Goal: Book appointment/travel/reservation

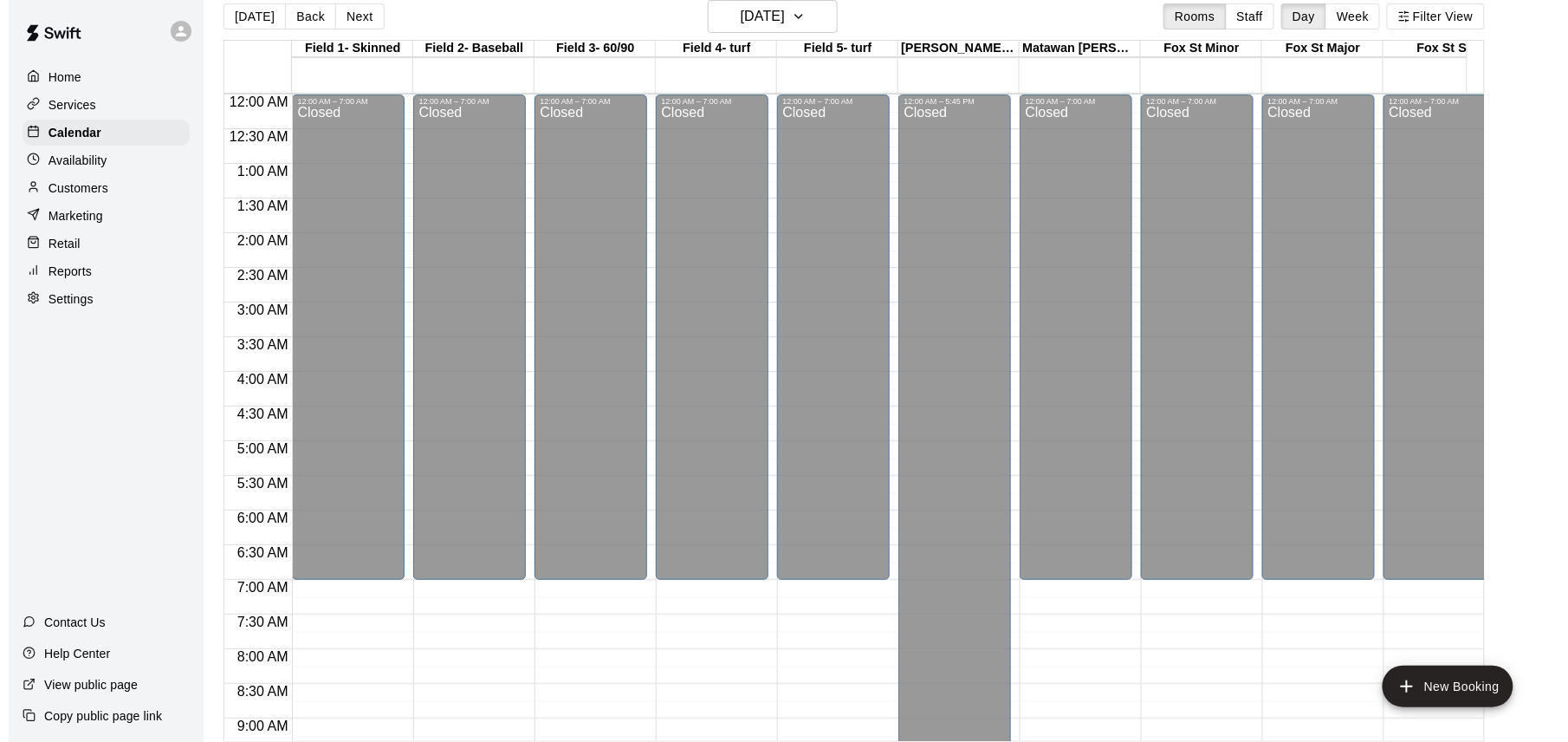
scroll to position [995, 25]
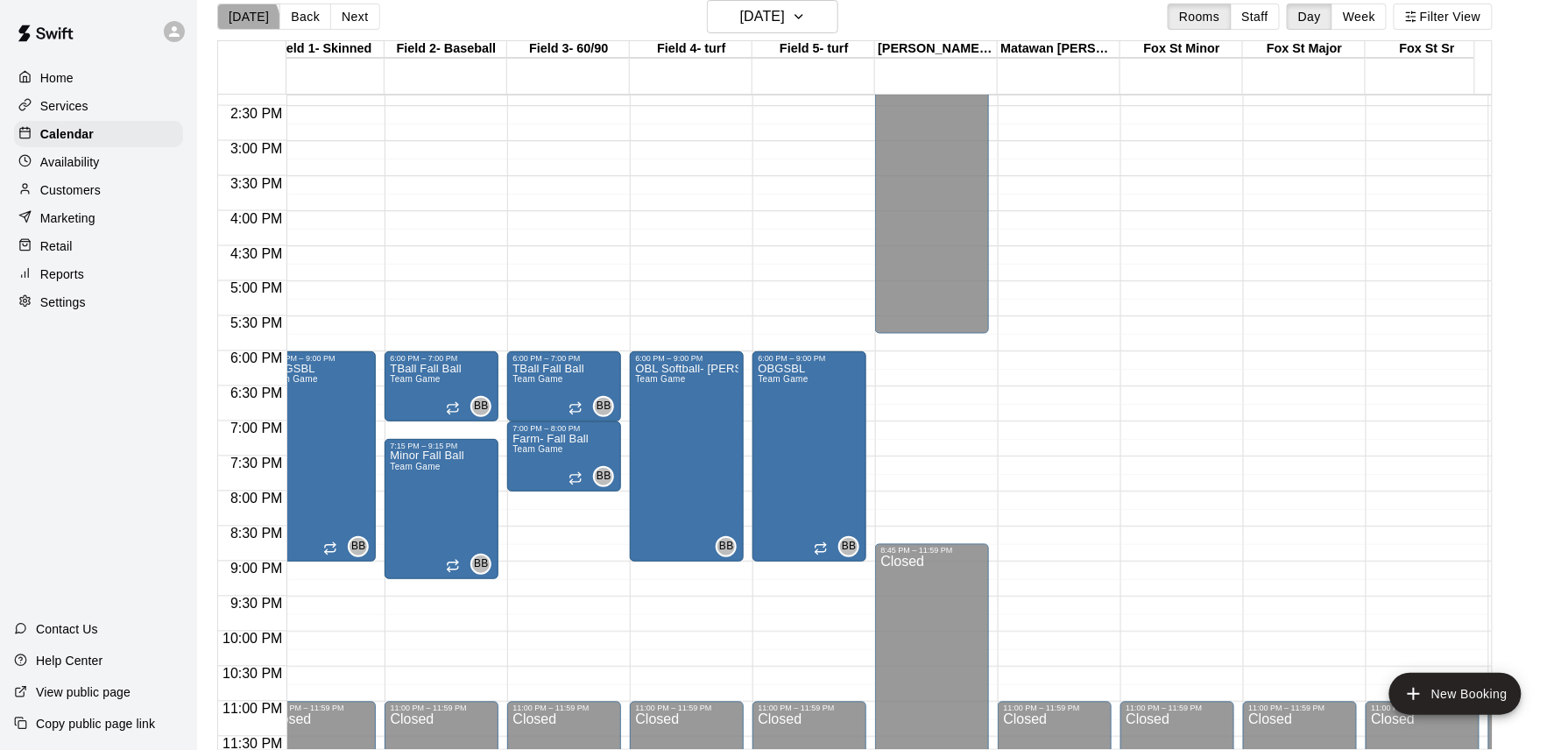
click at [243, 22] on button "[DATE]" at bounding box center [248, 17] width 63 height 26
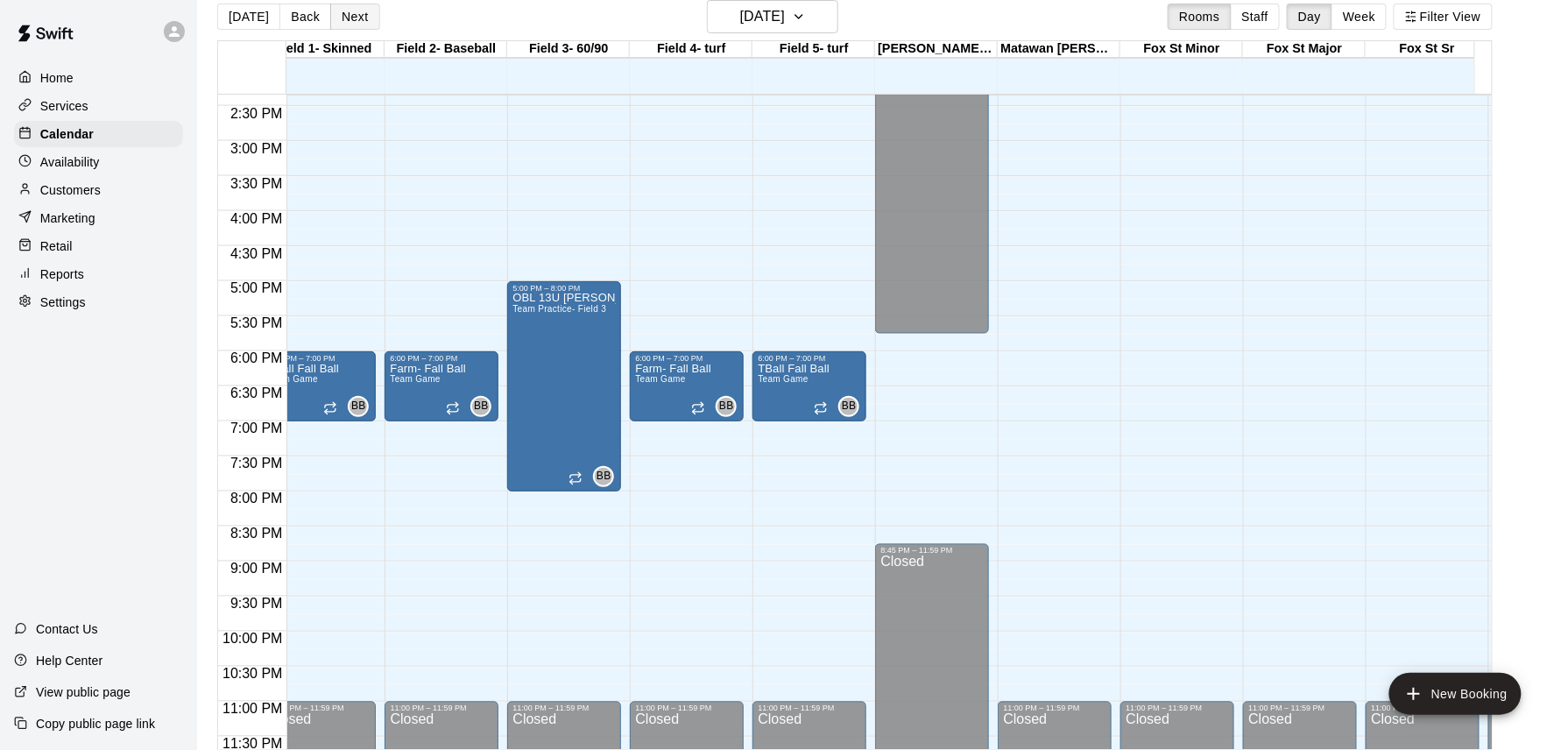
click at [357, 25] on button "Next" at bounding box center [354, 17] width 49 height 26
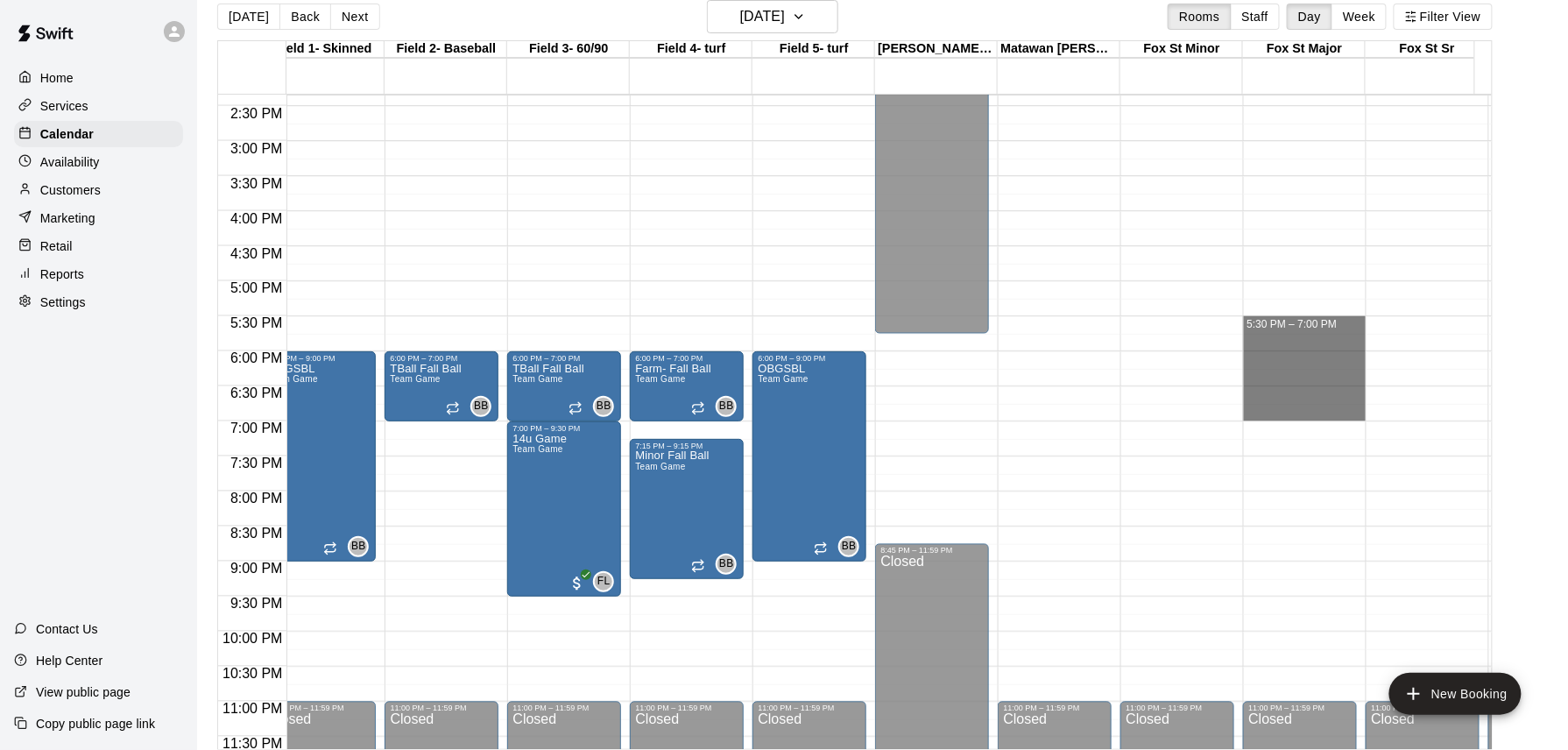
drag, startPoint x: 1269, startPoint y: 324, endPoint x: 1276, endPoint y: 414, distance: 90.3
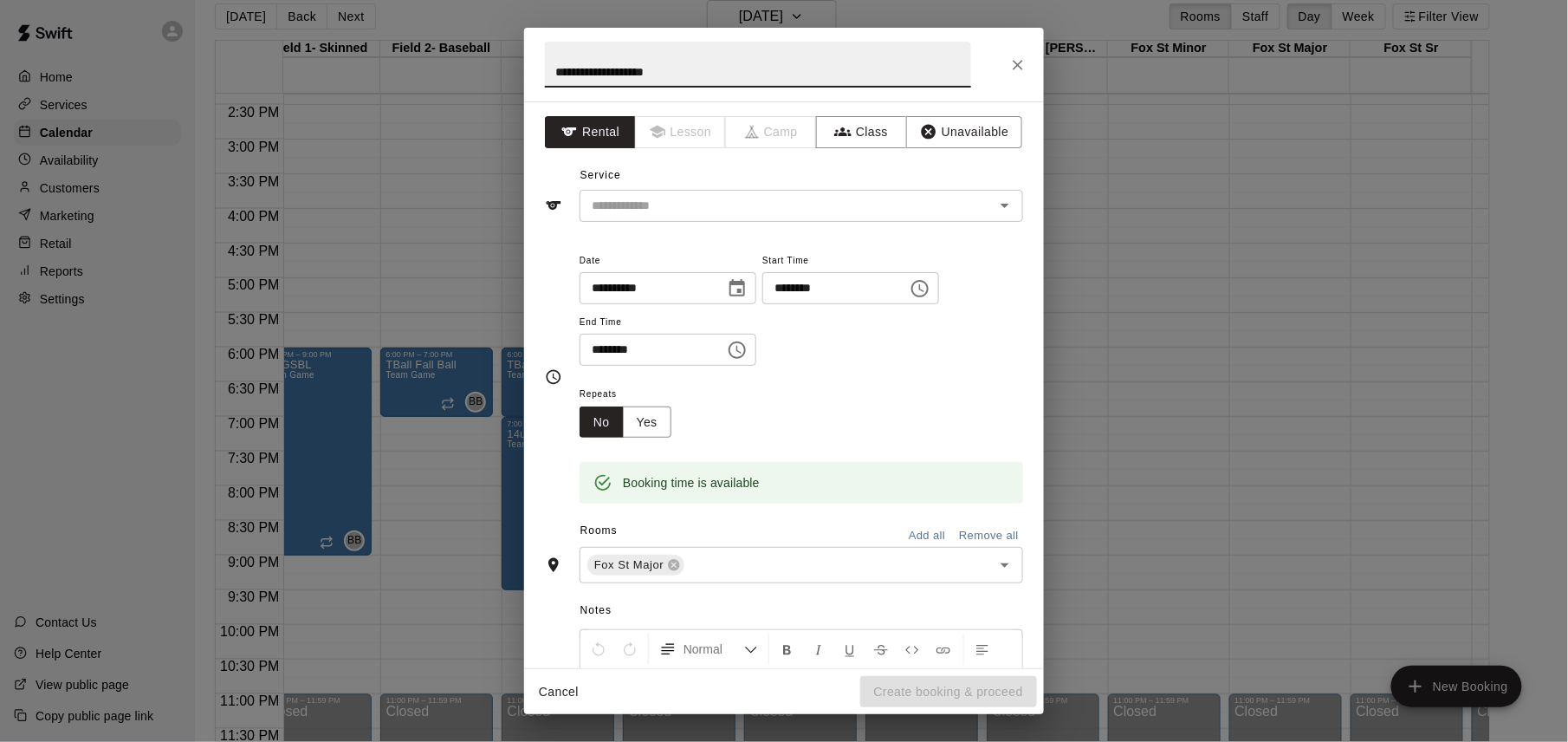
type input "**********"
click at [754, 208] on input "text" at bounding box center [776, 206] width 382 height 22
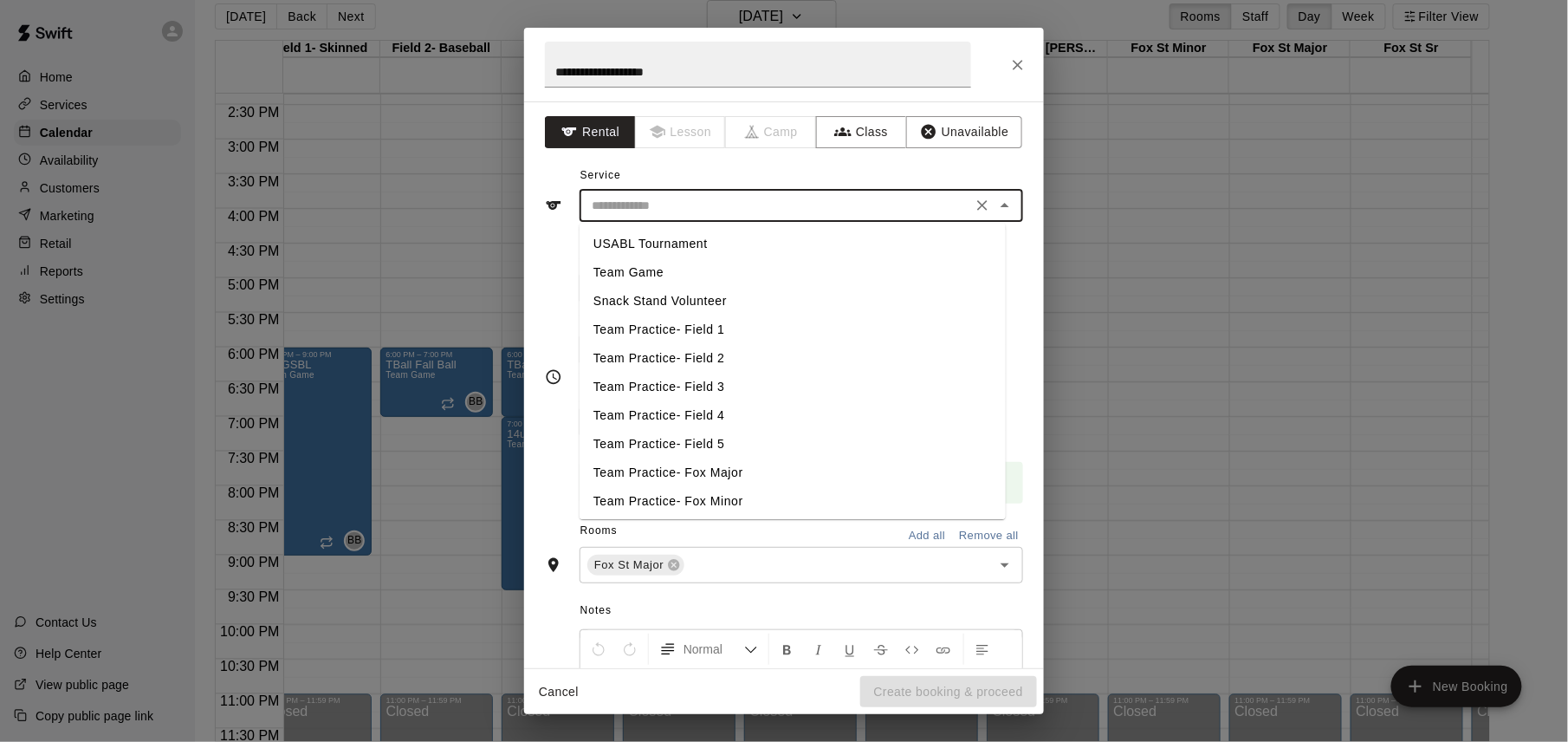
click at [729, 470] on li "Team Practice- Fox Major" at bounding box center [792, 472] width 426 height 28
type input "**********"
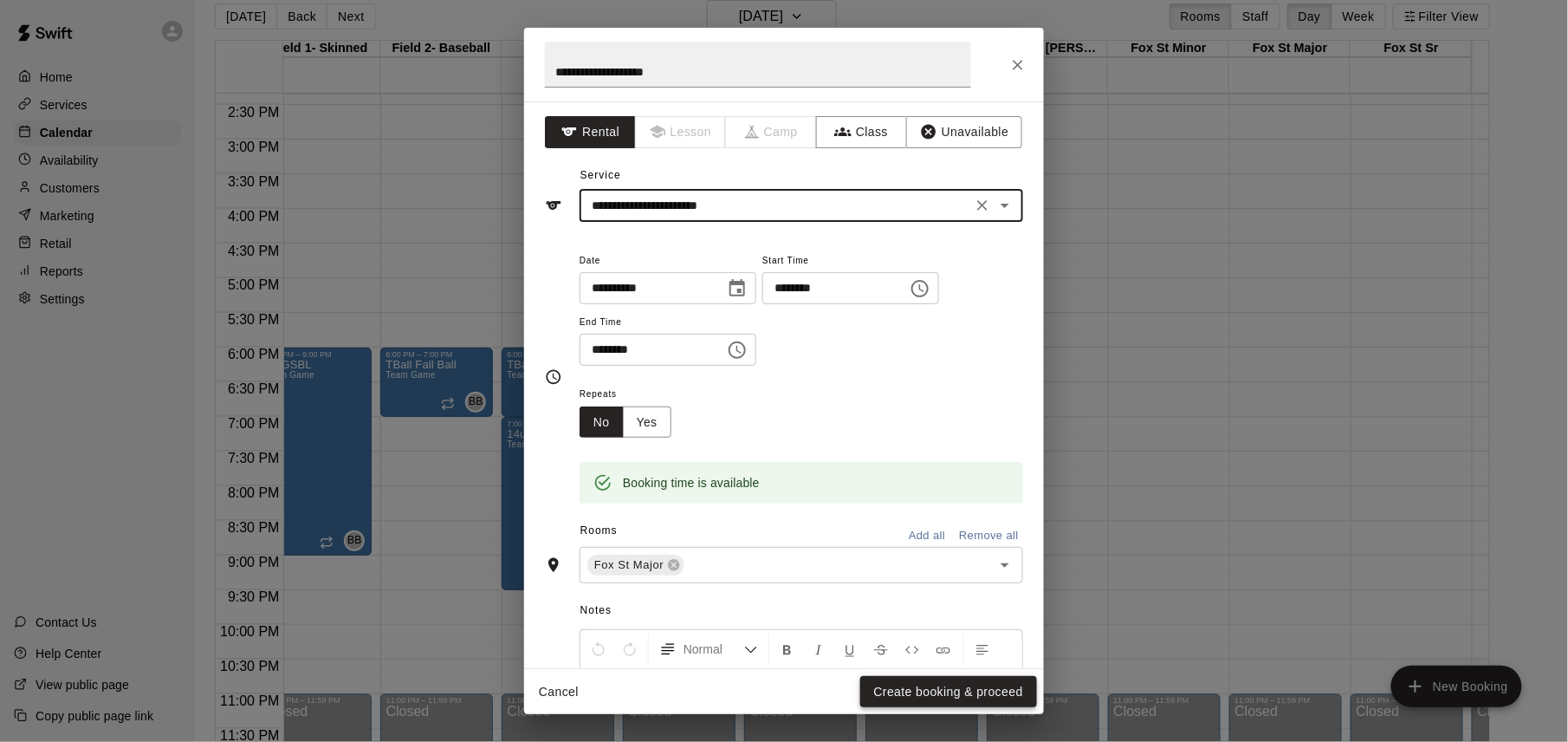
click at [953, 685] on button "Create booking & proceed" at bounding box center [949, 691] width 177 height 32
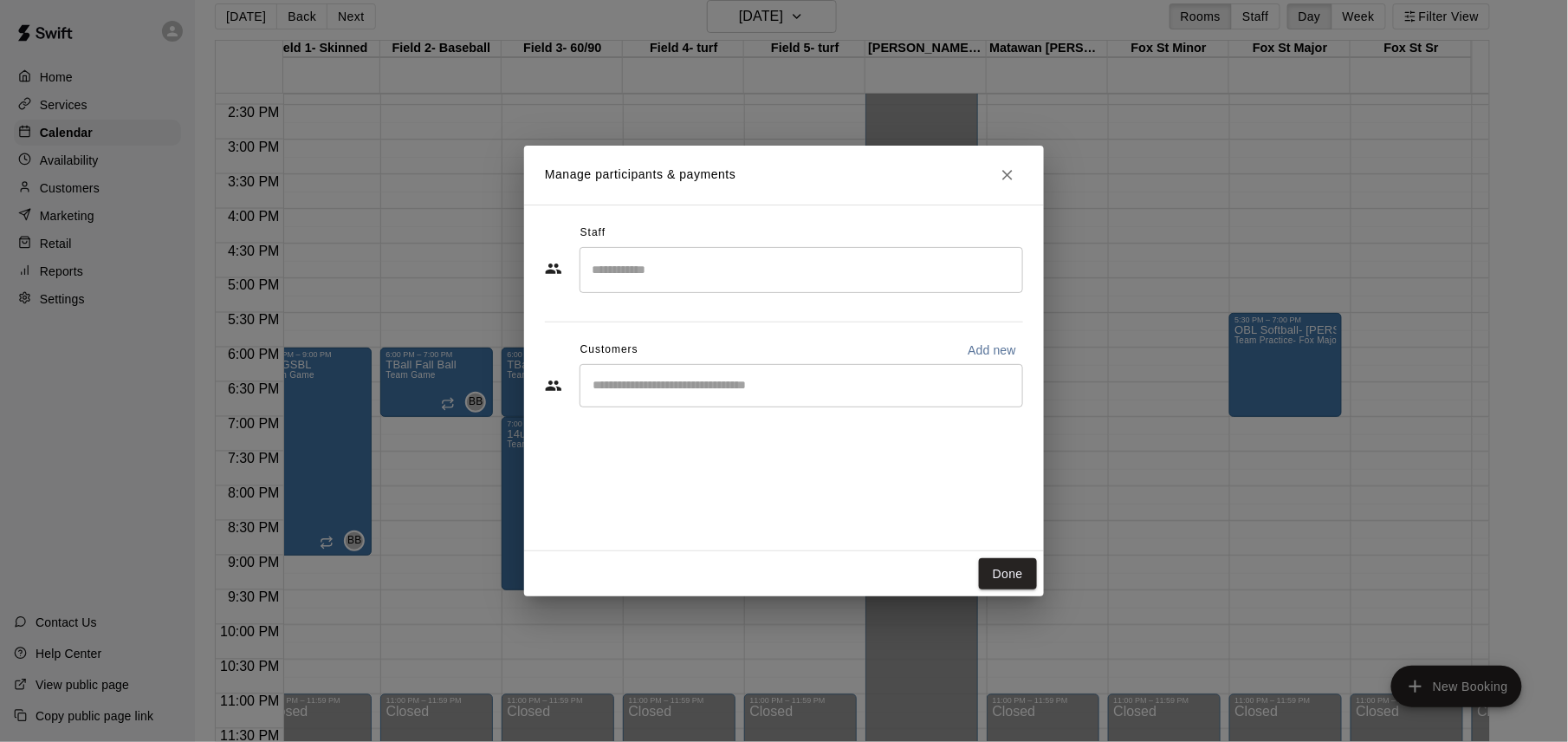
click at [775, 289] on div "​" at bounding box center [801, 270] width 444 height 46
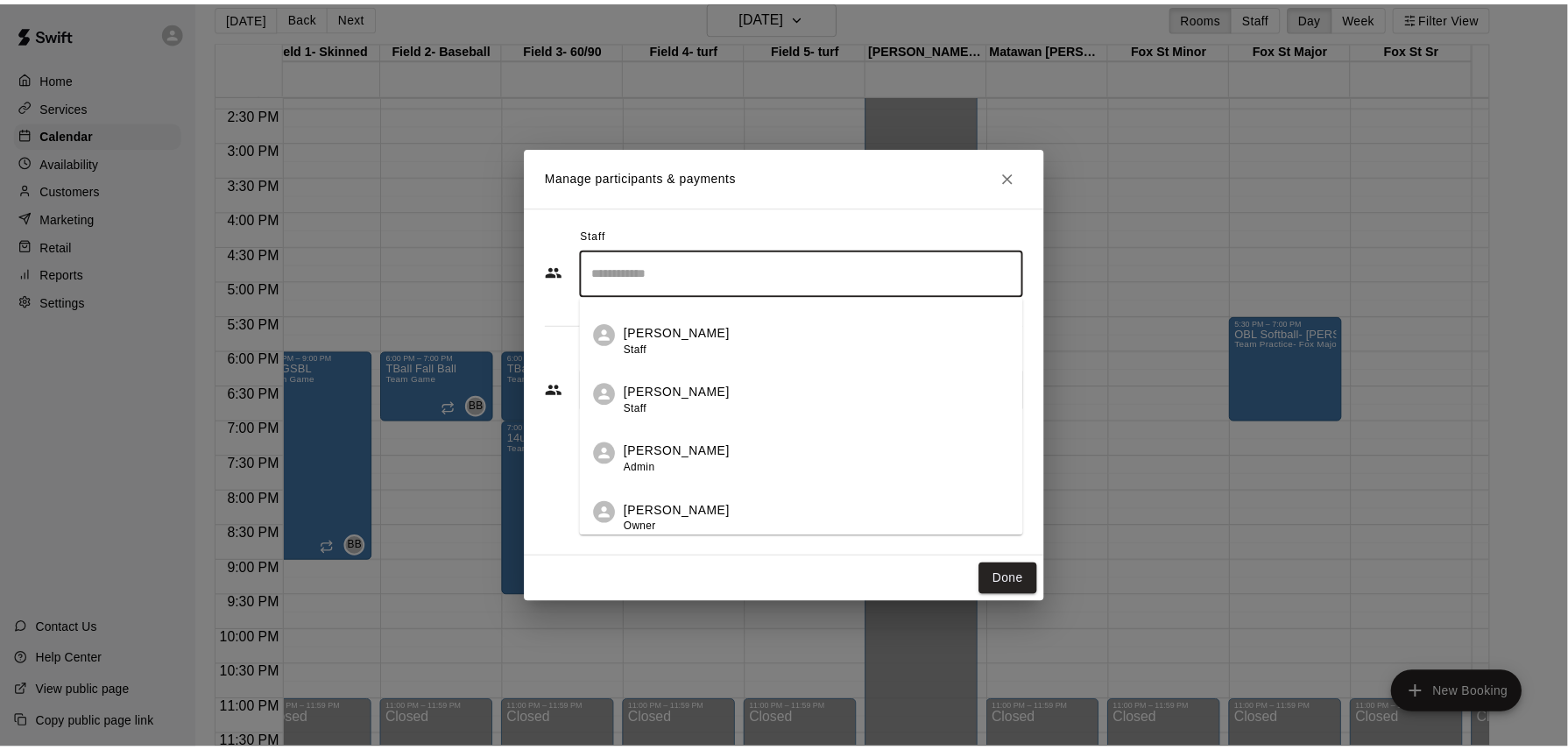
scroll to position [117, 0]
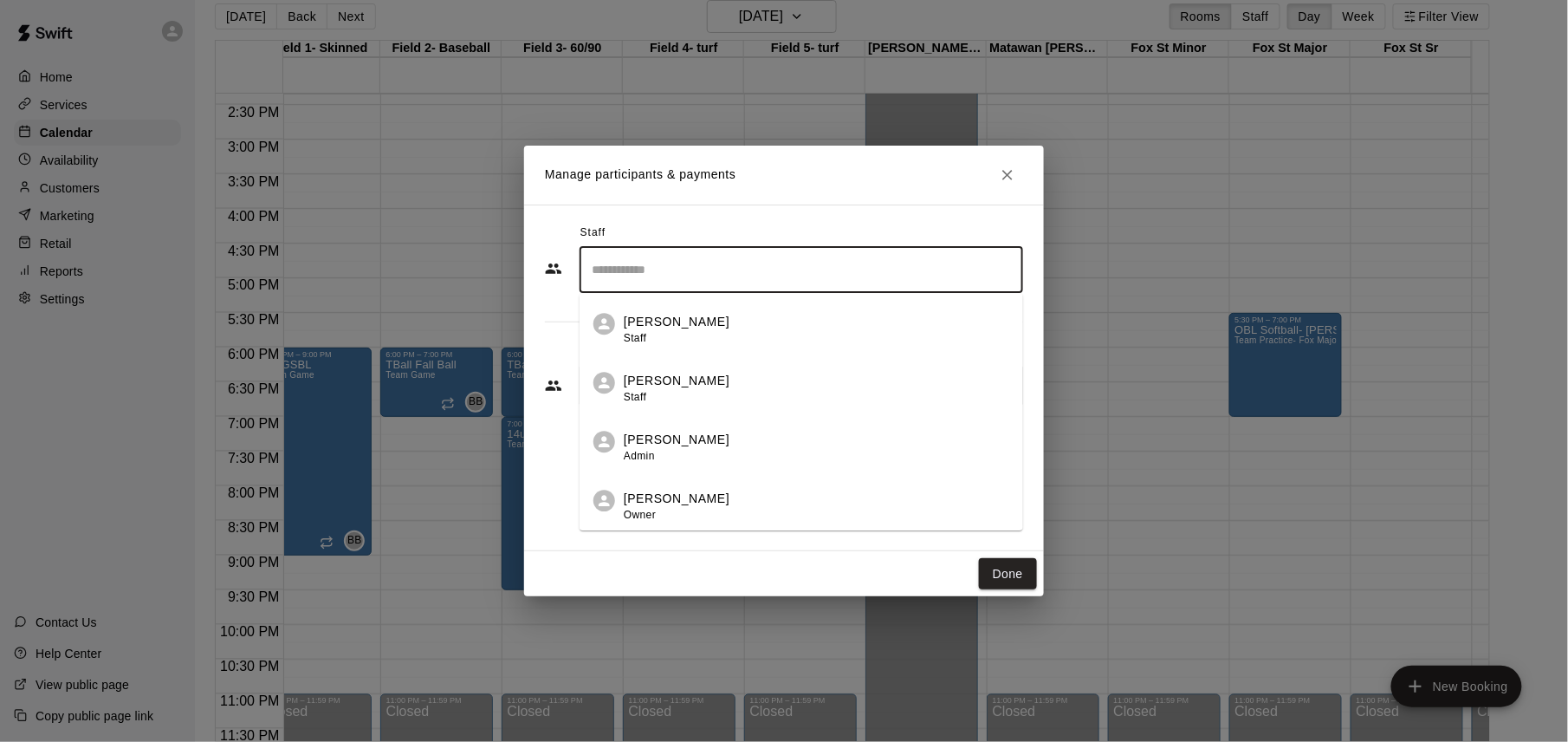
click at [781, 496] on div "[PERSON_NAME] Owner" at bounding box center [816, 506] width 385 height 34
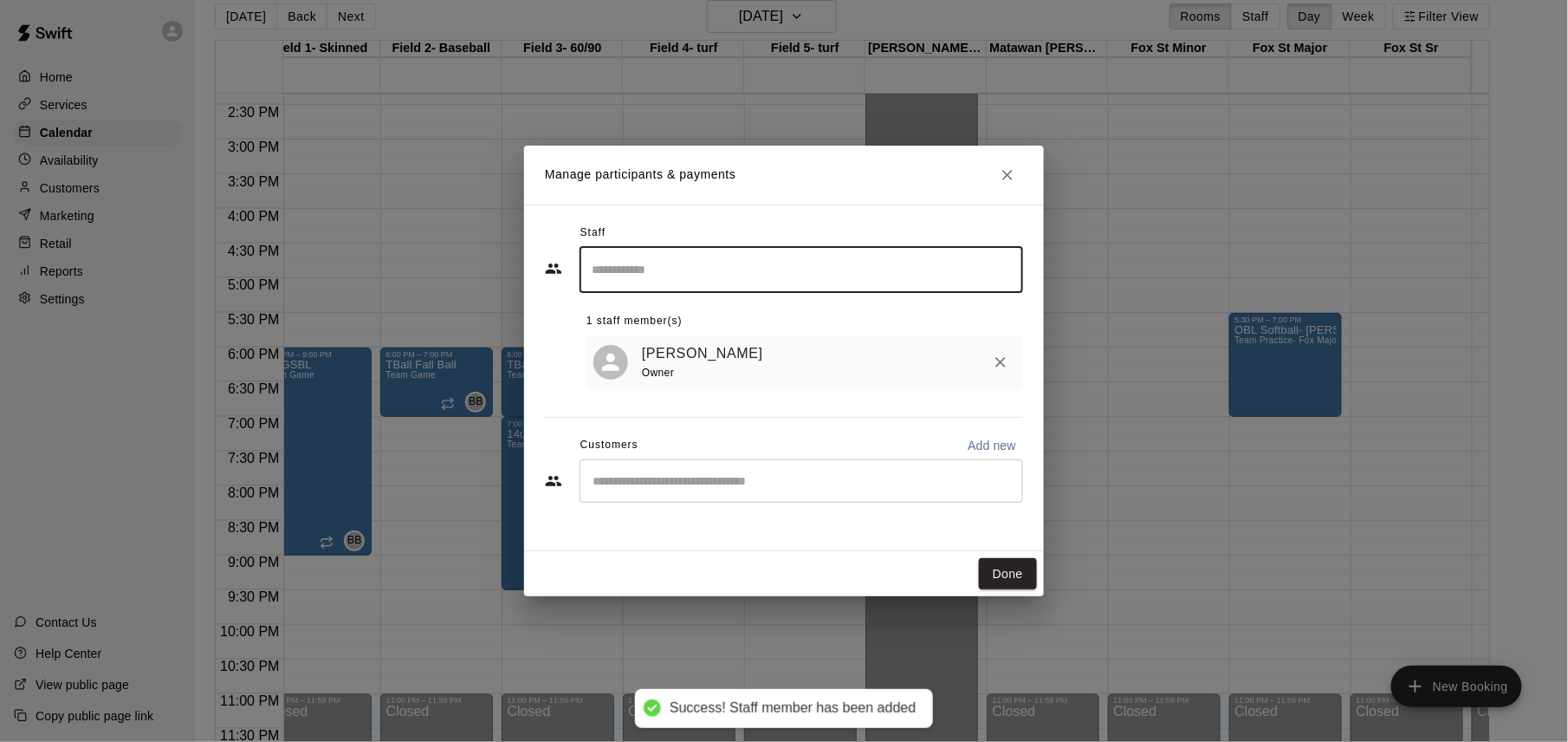
click at [1005, 575] on button "Done" at bounding box center [1009, 573] width 58 height 32
